Goal: Communication & Community: Share content

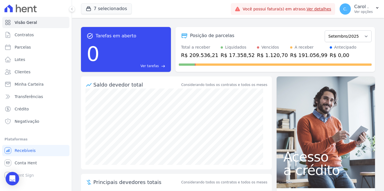
scroll to position [5, 0]
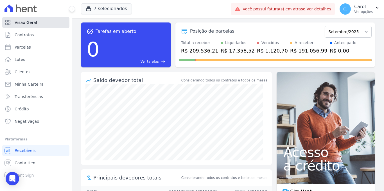
click at [41, 23] on link "Visão Geral" at bounding box center [35, 22] width 67 height 11
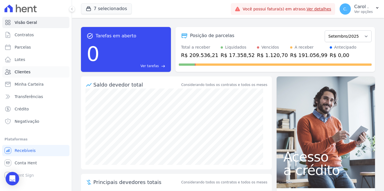
click at [30, 73] on link "Clientes" at bounding box center [35, 71] width 67 height 11
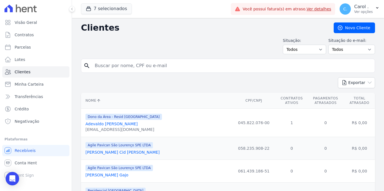
click at [169, 68] on input "search" at bounding box center [231, 65] width 281 height 11
type input "[PERSON_NAME]"
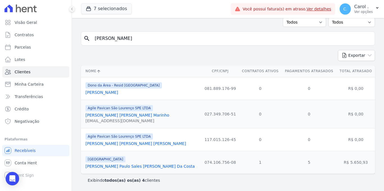
scroll to position [28, 0]
click at [123, 165] on link "[PERSON_NAME] Paulo Sales [PERSON_NAME] Da Costa" at bounding box center [140, 166] width 109 height 5
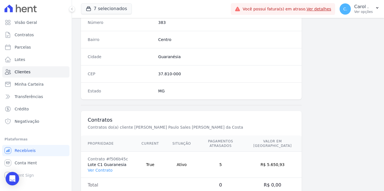
scroll to position [340, 0]
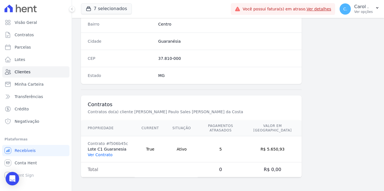
click at [109, 154] on link "Ver Contrato" at bounding box center [100, 155] width 25 height 5
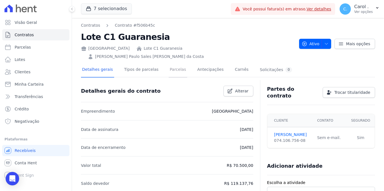
click at [178, 63] on link "Parcelas" at bounding box center [178, 70] width 19 height 15
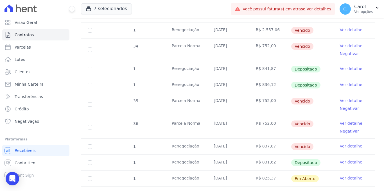
scroll to position [247, 0]
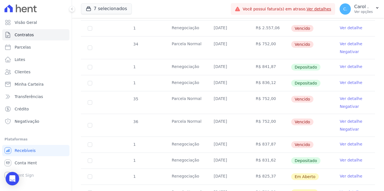
click at [341, 174] on link "Ver detalhe" at bounding box center [351, 177] width 23 height 6
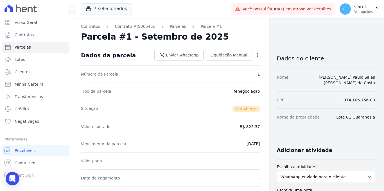
scroll to position [9, 0]
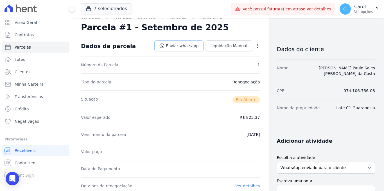
click at [186, 47] on link "Enviar whatsapp" at bounding box center [178, 46] width 49 height 11
